Goal: Leave review/rating

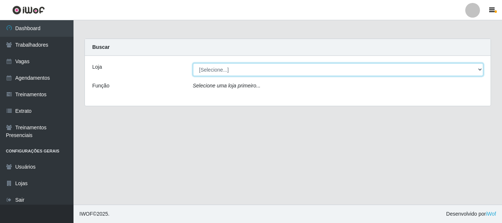
click at [237, 67] on select "[Selecione...] O Cestão - [GEOGRAPHIC_DATA]" at bounding box center [338, 69] width 291 height 13
select select "238"
click at [193, 63] on select "[Selecione...] O Cestão - [GEOGRAPHIC_DATA]" at bounding box center [338, 69] width 291 height 13
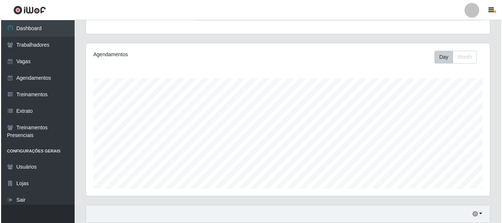
scroll to position [147, 0]
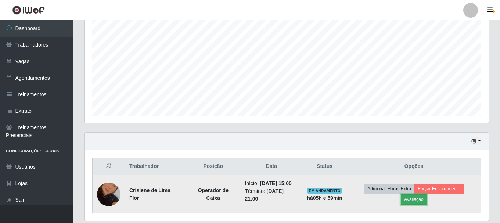
click at [416, 201] on button "Avaliação" at bounding box center [414, 199] width 26 height 10
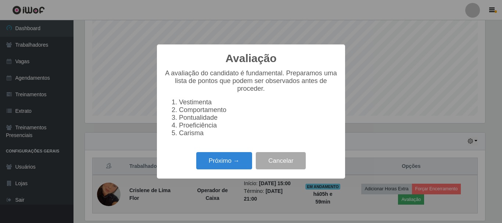
scroll to position [153, 400]
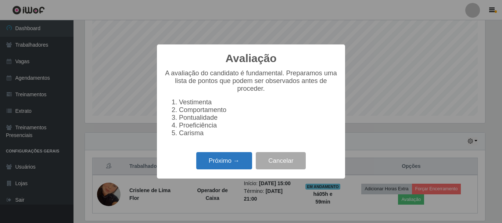
click at [216, 161] on button "Próximo →" at bounding box center [224, 160] width 56 height 17
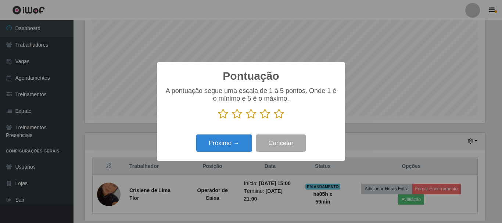
click at [280, 116] on icon at bounding box center [279, 113] width 10 height 11
click at [274, 119] on input "radio" at bounding box center [274, 119] width 0 height 0
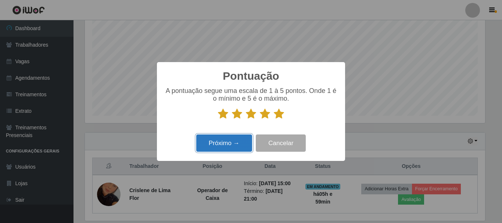
click at [235, 146] on button "Próximo →" at bounding box center [224, 143] width 56 height 17
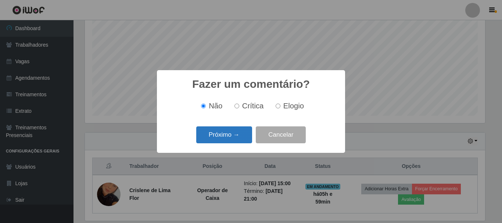
click at [246, 130] on button "Próximo →" at bounding box center [224, 134] width 56 height 17
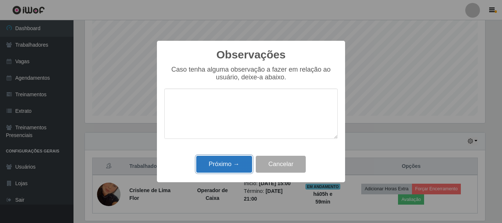
click at [232, 163] on button "Próximo →" at bounding box center [224, 164] width 56 height 17
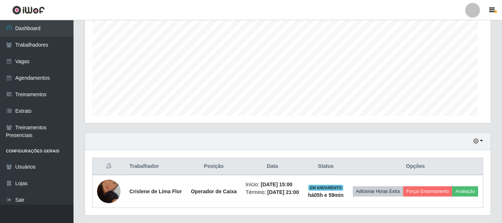
scroll to position [153, 404]
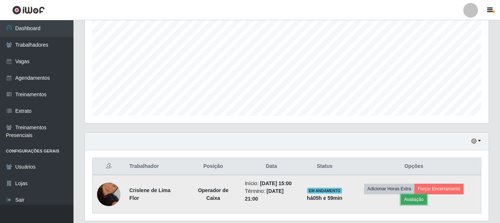
click at [417, 201] on button "Avaliação" at bounding box center [414, 199] width 26 height 10
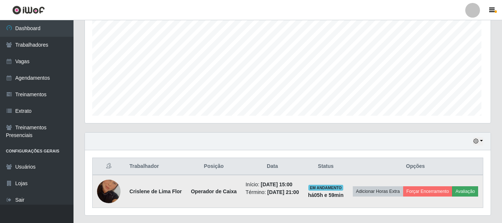
scroll to position [153, 400]
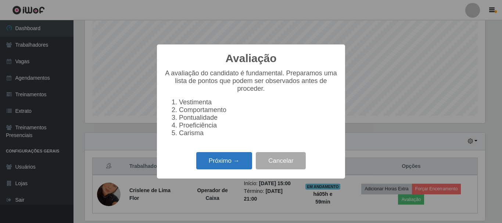
click at [240, 167] on button "Próximo →" at bounding box center [224, 160] width 56 height 17
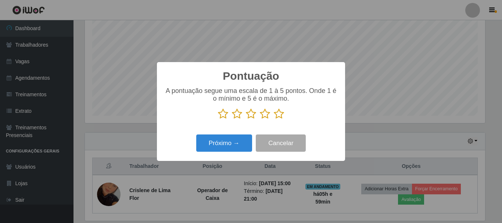
click at [280, 115] on icon at bounding box center [279, 113] width 10 height 11
click at [274, 119] on input "radio" at bounding box center [274, 119] width 0 height 0
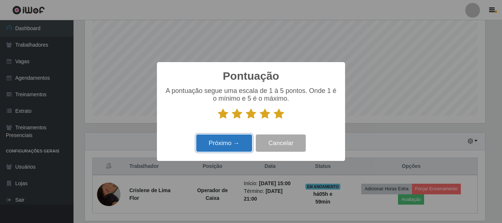
click at [235, 143] on button "Próximo →" at bounding box center [224, 143] width 56 height 17
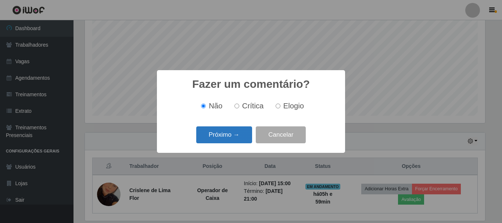
click at [240, 133] on button "Próximo →" at bounding box center [224, 134] width 56 height 17
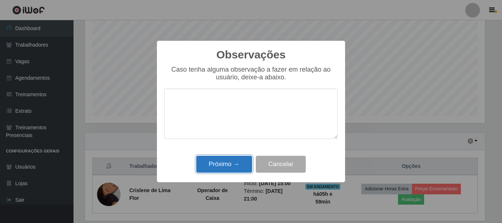
click at [223, 161] on button "Próximo →" at bounding box center [224, 164] width 56 height 17
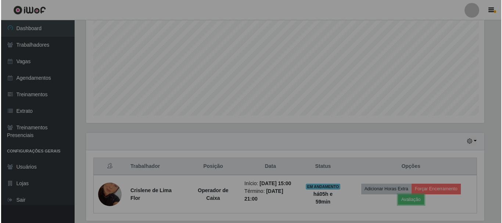
scroll to position [153, 404]
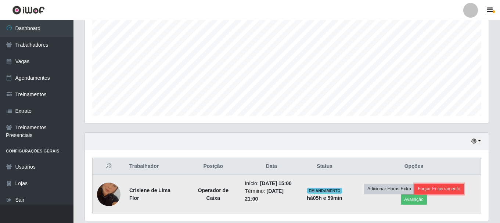
click at [441, 187] on button "Forçar Encerramento" at bounding box center [439, 189] width 49 height 10
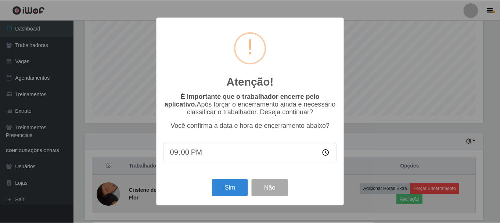
scroll to position [153, 400]
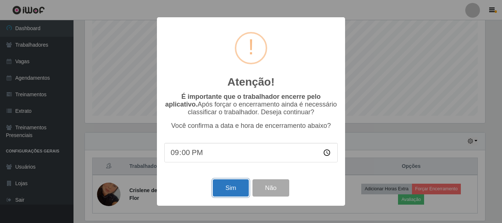
click at [240, 187] on button "Sim" at bounding box center [231, 187] width 36 height 17
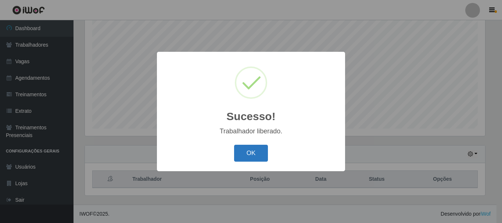
click at [258, 155] on button "OK" at bounding box center [251, 153] width 34 height 17
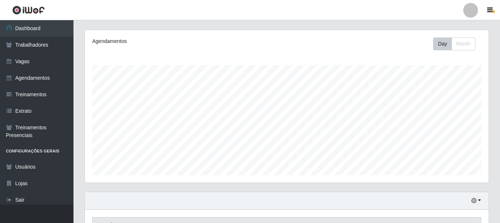
scroll to position [61, 0]
